Goal: Find specific page/section: Find specific page/section

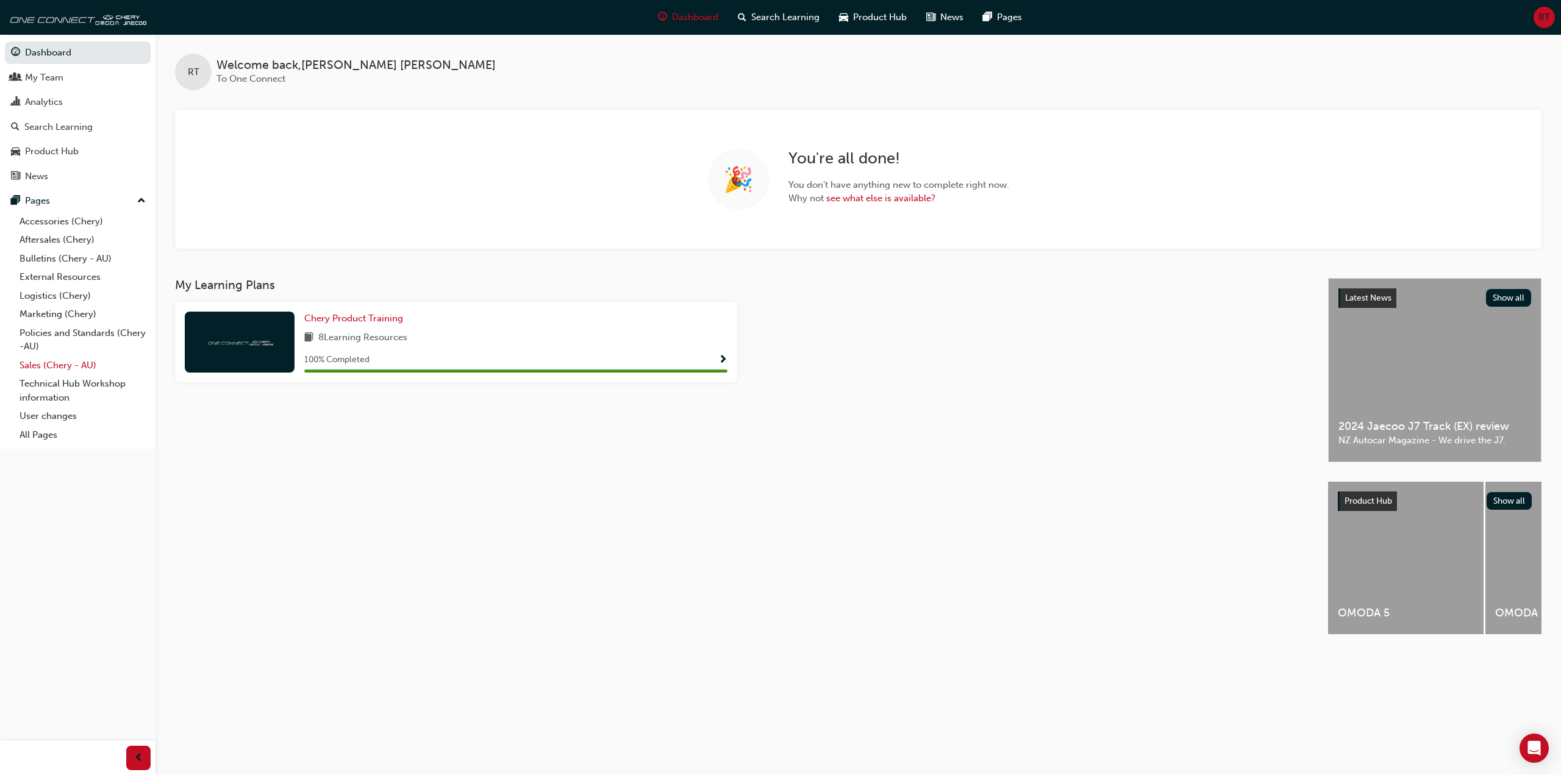
click at [70, 367] on link "Sales (Chery - AU)" at bounding box center [83, 365] width 136 height 19
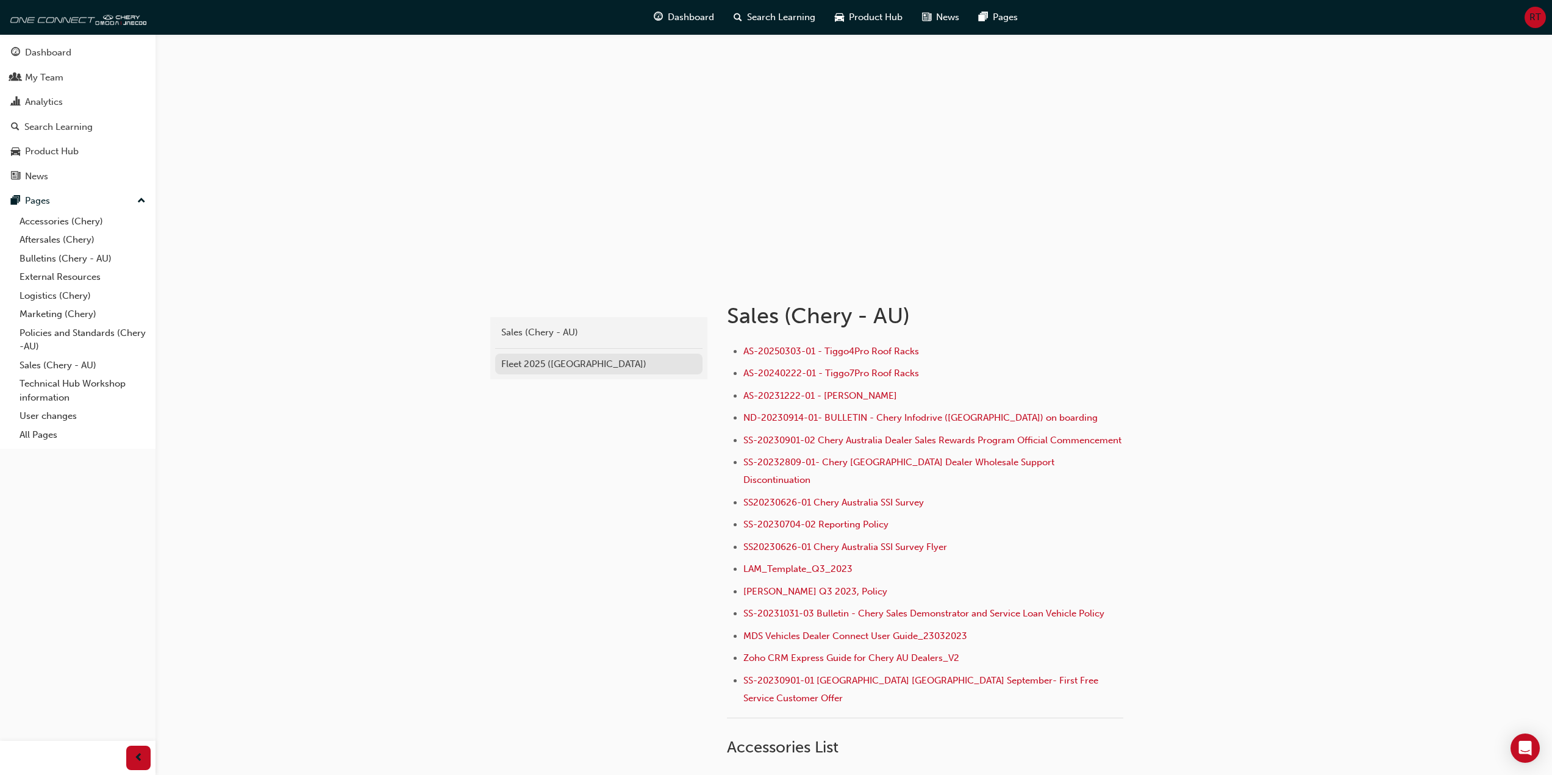
click at [530, 362] on div "Fleet 2025 ([GEOGRAPHIC_DATA])" at bounding box center [598, 364] width 195 height 14
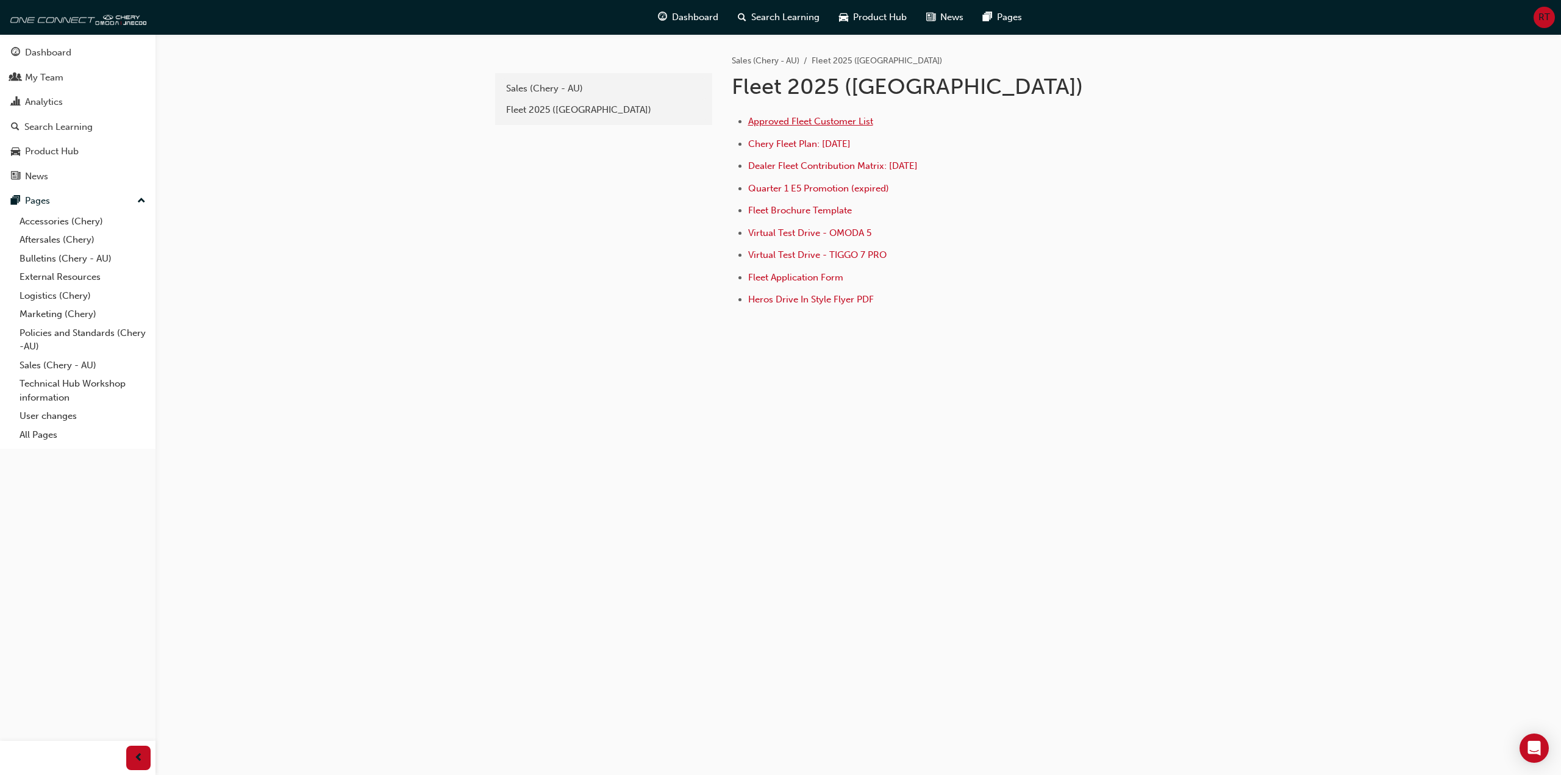
click at [833, 116] on span "Approved Fleet Customer List" at bounding box center [810, 121] width 125 height 11
